Goal: Task Accomplishment & Management: Manage account settings

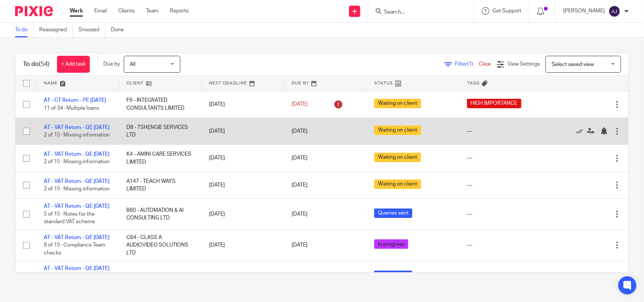
click at [70, 125] on td "AT - VAT Return - QE 31-08-2025 2 of 15 · Missing information" at bounding box center [77, 131] width 83 height 27
click at [70, 127] on link "AT - VAT Return - QE 31-08-2025" at bounding box center [77, 127] width 66 height 5
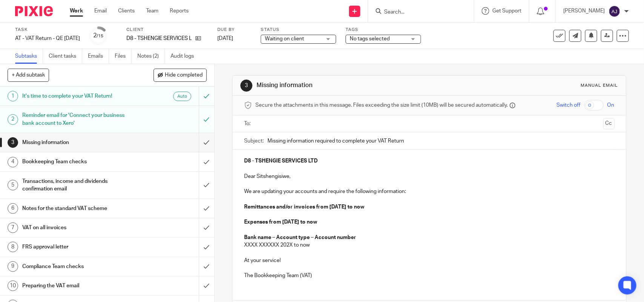
click at [83, 116] on h1 "Reminder email for 'Connect your business bank account to Xero'" at bounding box center [78, 119] width 113 height 19
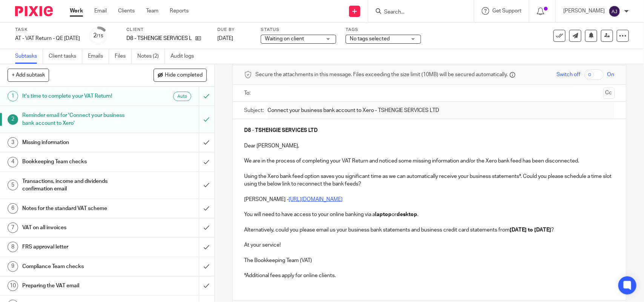
scroll to position [47, 0]
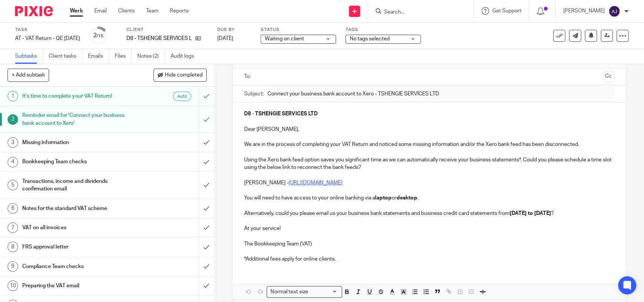
click at [51, 144] on h1 "Missing information" at bounding box center [78, 142] width 113 height 11
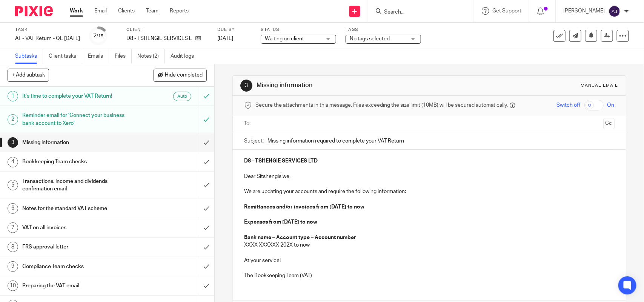
scroll to position [47, 0]
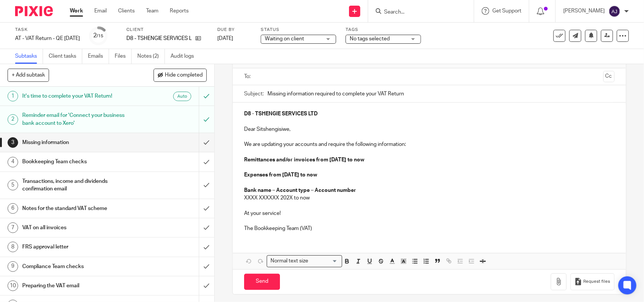
click at [52, 164] on h1 "Bookkeeping Team checks" at bounding box center [78, 161] width 113 height 11
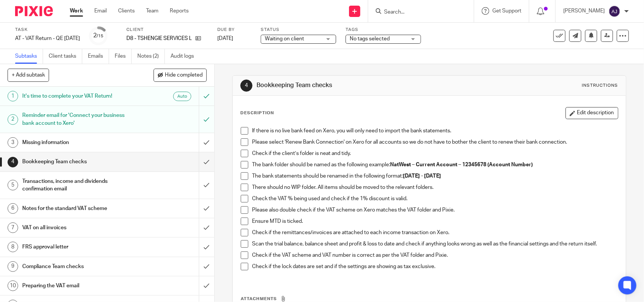
click at [113, 182] on h1 "Transactions, income and dividends confirmation email" at bounding box center [78, 185] width 113 height 19
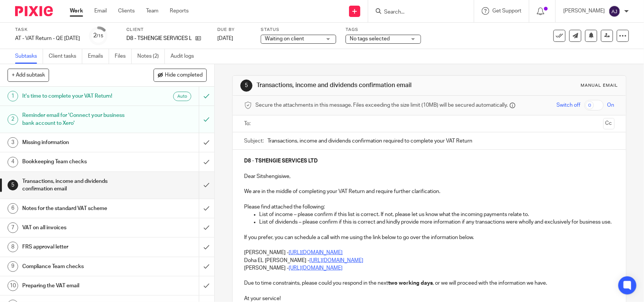
click at [65, 138] on h1 "Missing information" at bounding box center [78, 142] width 113 height 11
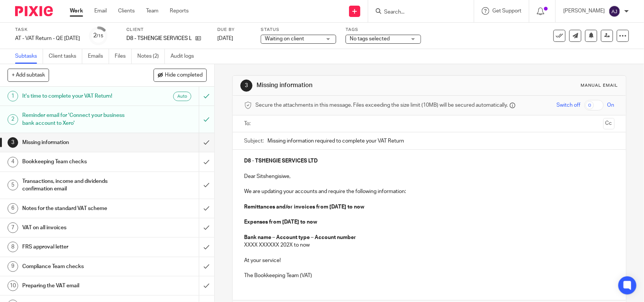
click at [77, 192] on h1 "Transactions, income and dividends confirmation email" at bounding box center [78, 185] width 113 height 19
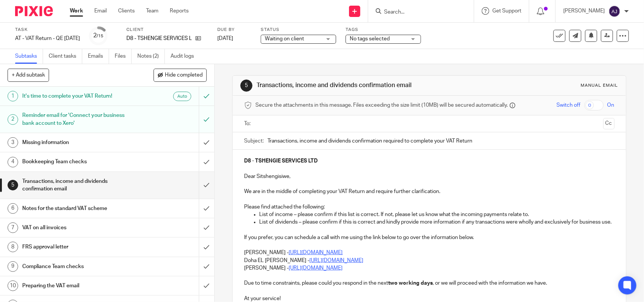
scroll to position [47, 0]
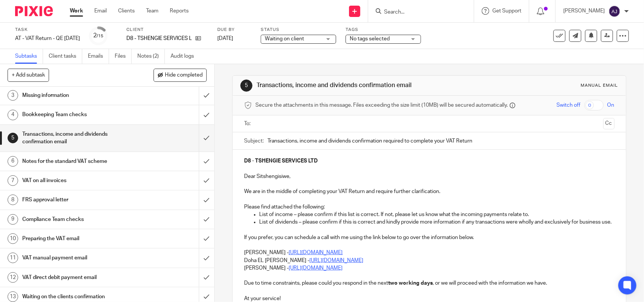
click at [109, 161] on h1 "Notes for the standard VAT scheme" at bounding box center [78, 161] width 113 height 11
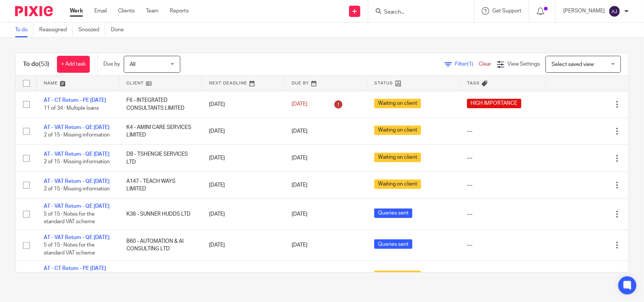
click at [20, 46] on div "To do (53) + Add task Due by All All Today Tomorrow This week Next week This mo…" at bounding box center [322, 163] width 644 height 250
click at [397, 11] on input "Search" at bounding box center [417, 12] width 68 height 7
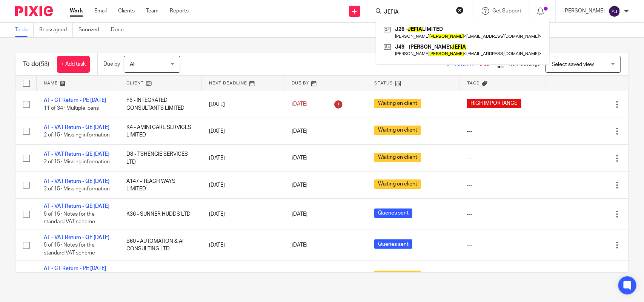
type input "JEFIA"
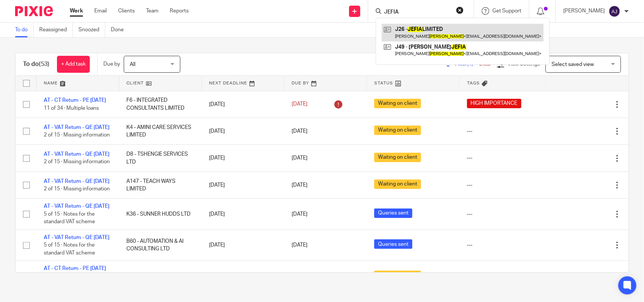
click at [418, 32] on link at bounding box center [463, 32] width 162 height 17
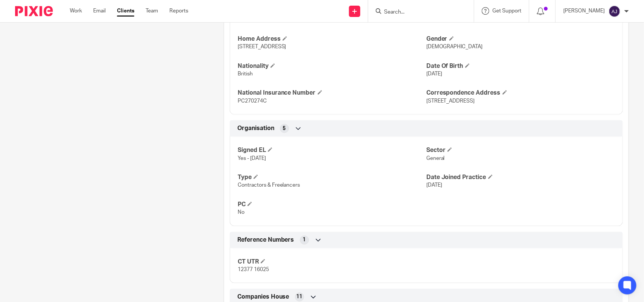
scroll to position [584, 0]
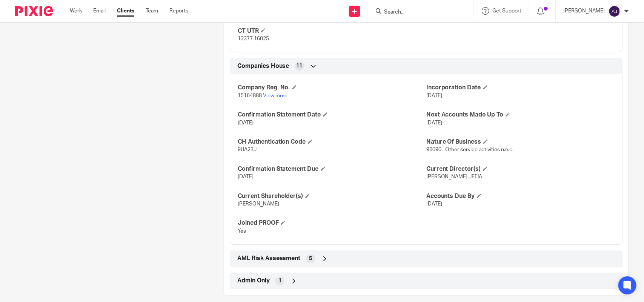
click at [393, 175] on p "[DATE]" at bounding box center [332, 178] width 189 height 8
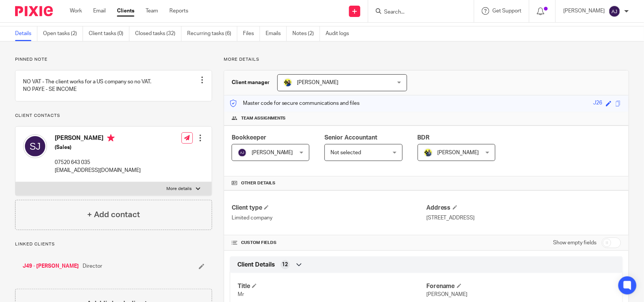
scroll to position [10, 0]
